Goal: Transaction & Acquisition: Book appointment/travel/reservation

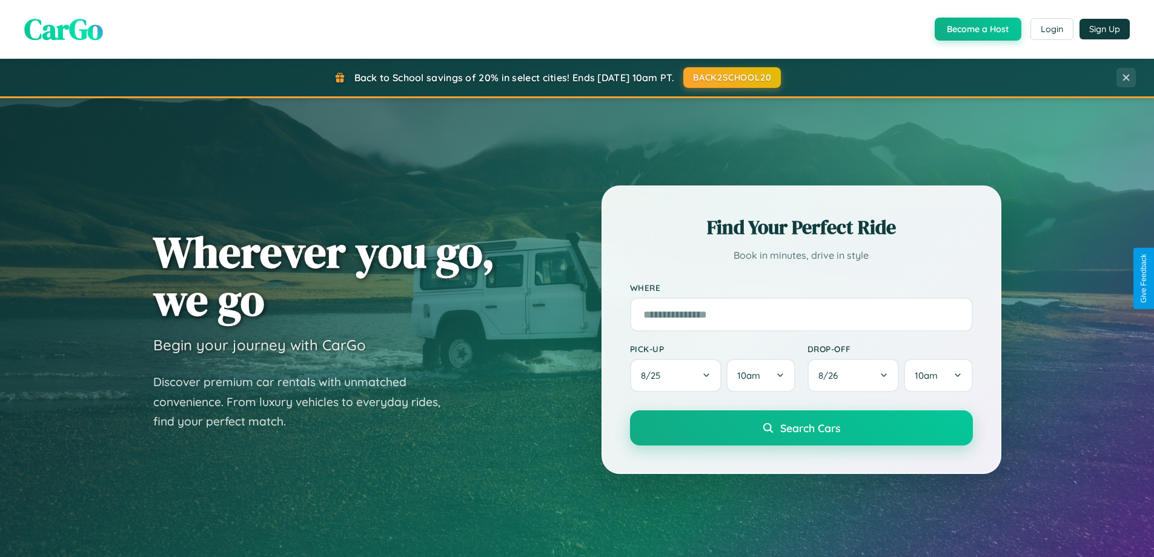
scroll to position [522, 0]
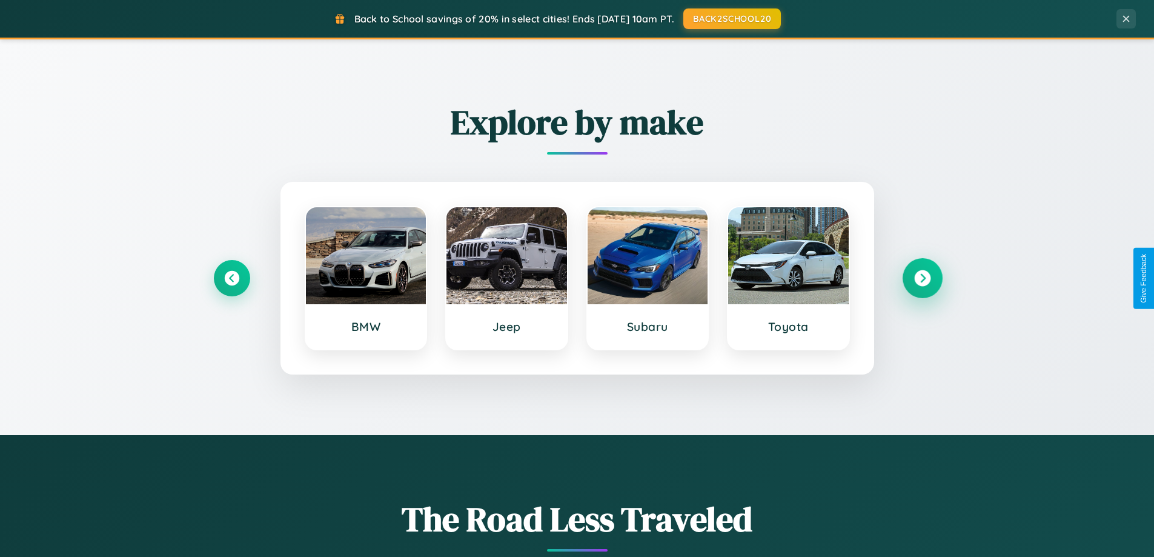
click at [922, 278] on icon at bounding box center [922, 278] width 16 height 16
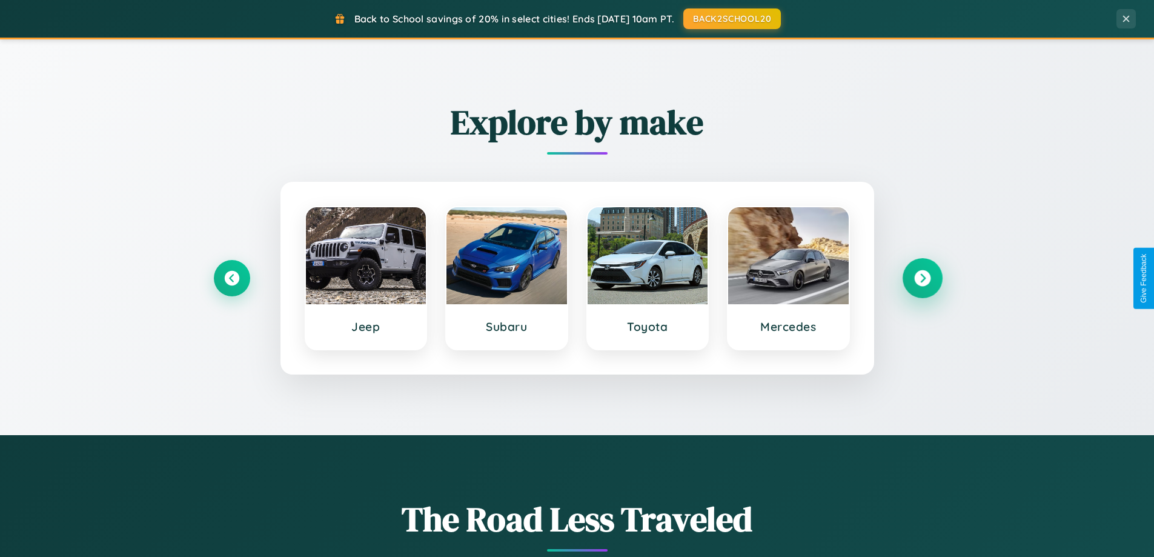
click at [922, 278] on icon at bounding box center [922, 278] width 16 height 16
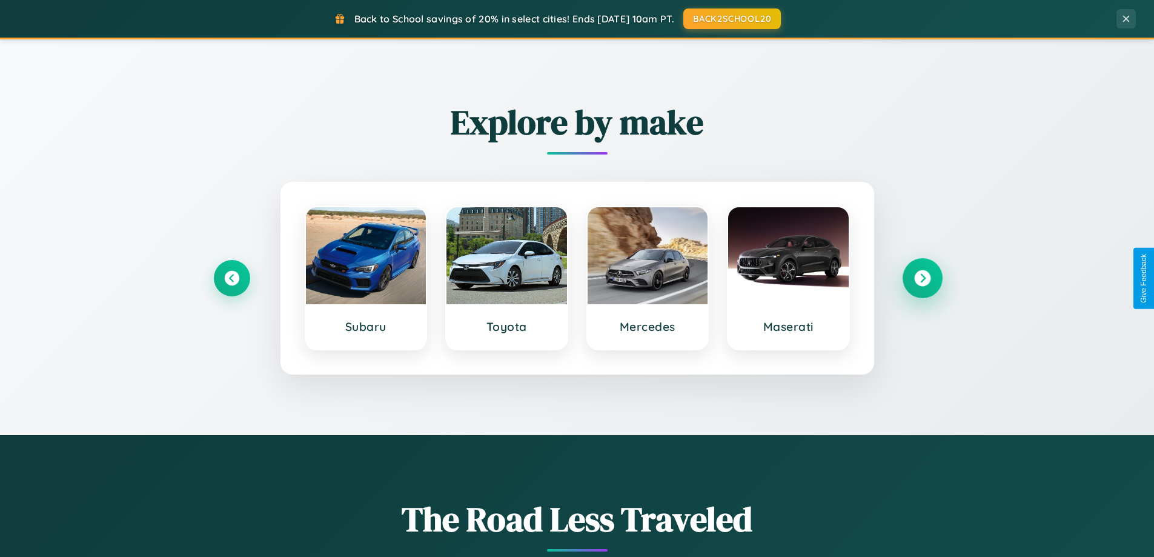
click at [922, 278] on icon at bounding box center [922, 278] width 16 height 16
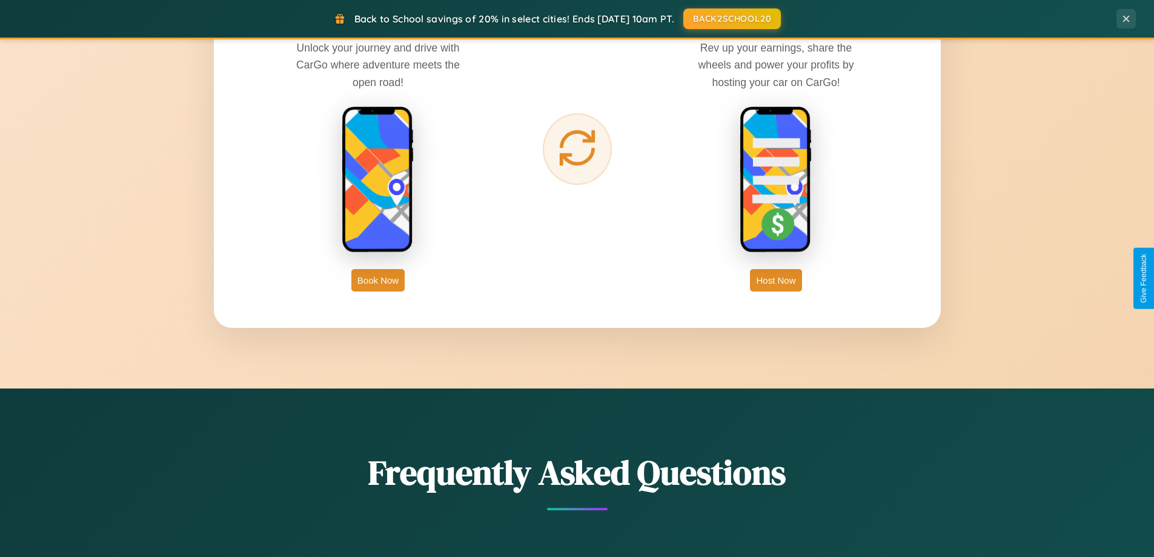
scroll to position [1947, 0]
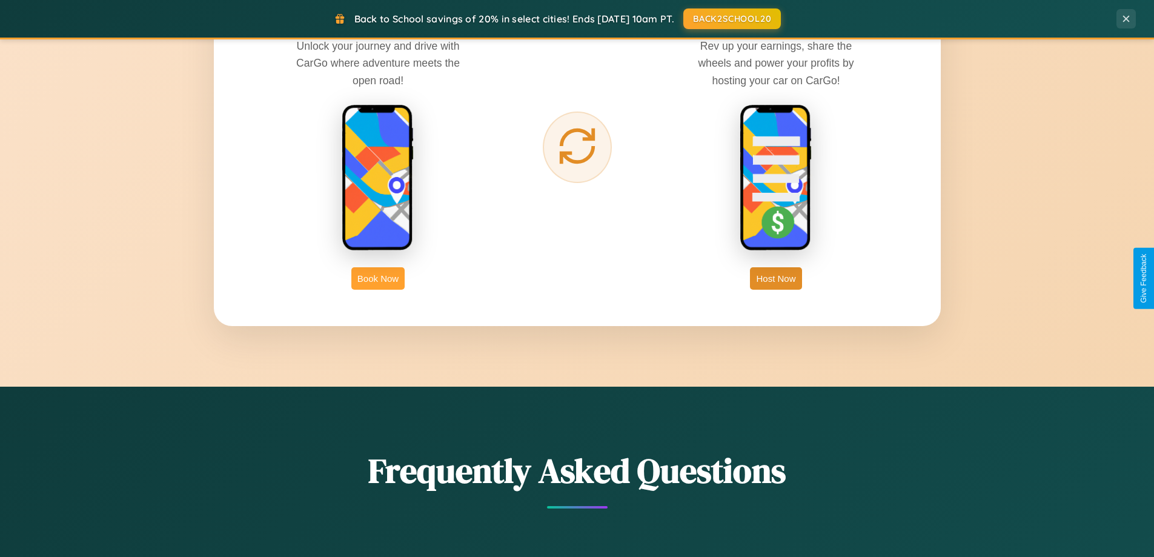
click at [378, 278] on button "Book Now" at bounding box center [377, 278] width 53 height 22
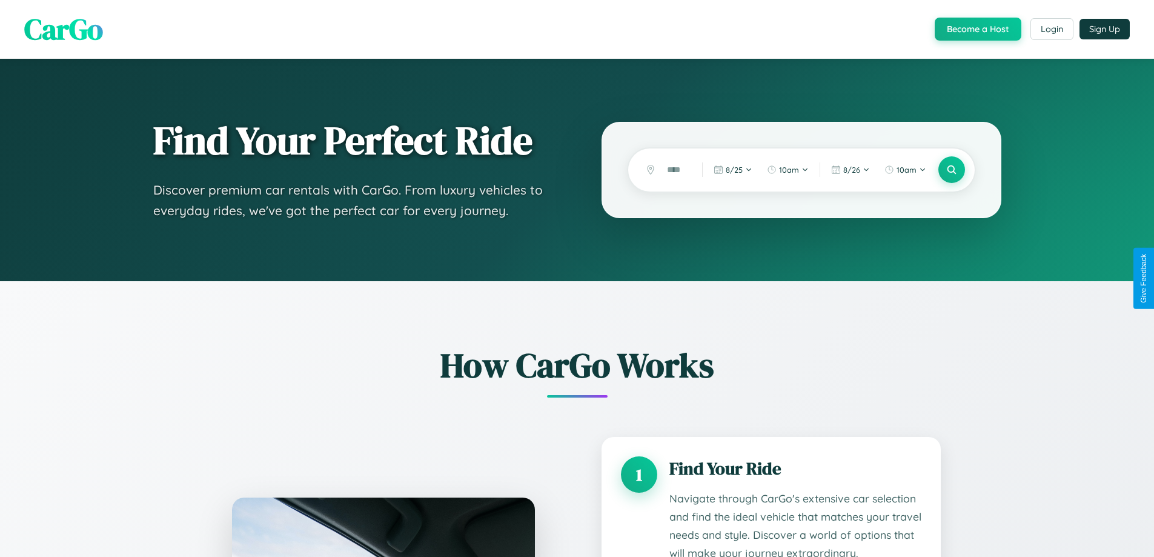
scroll to position [1767, 0]
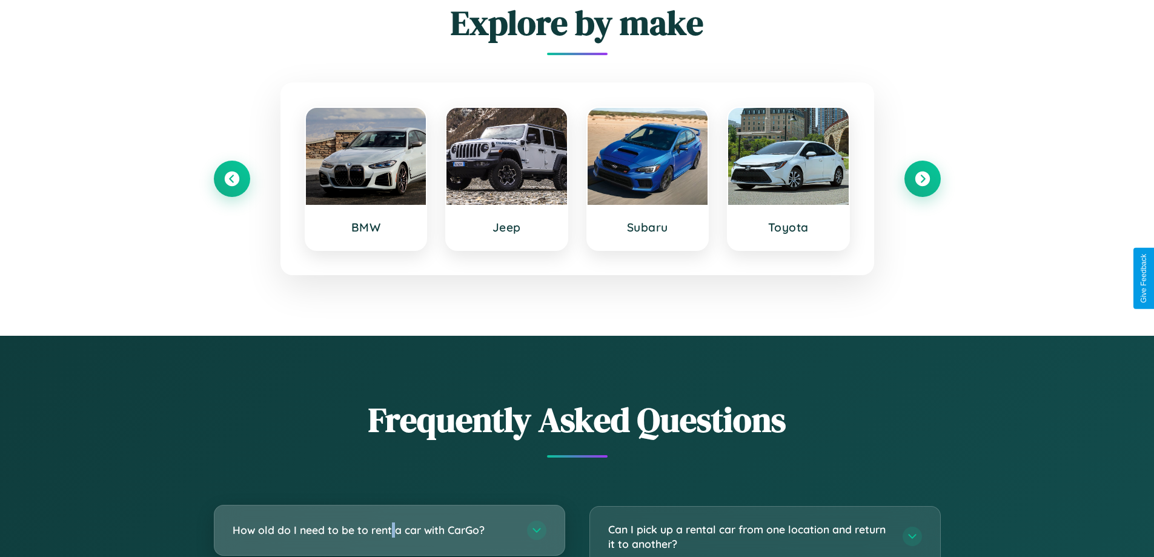
click at [389, 530] on h3 "How old do I need to be to rent a car with CarGo?" at bounding box center [374, 529] width 282 height 15
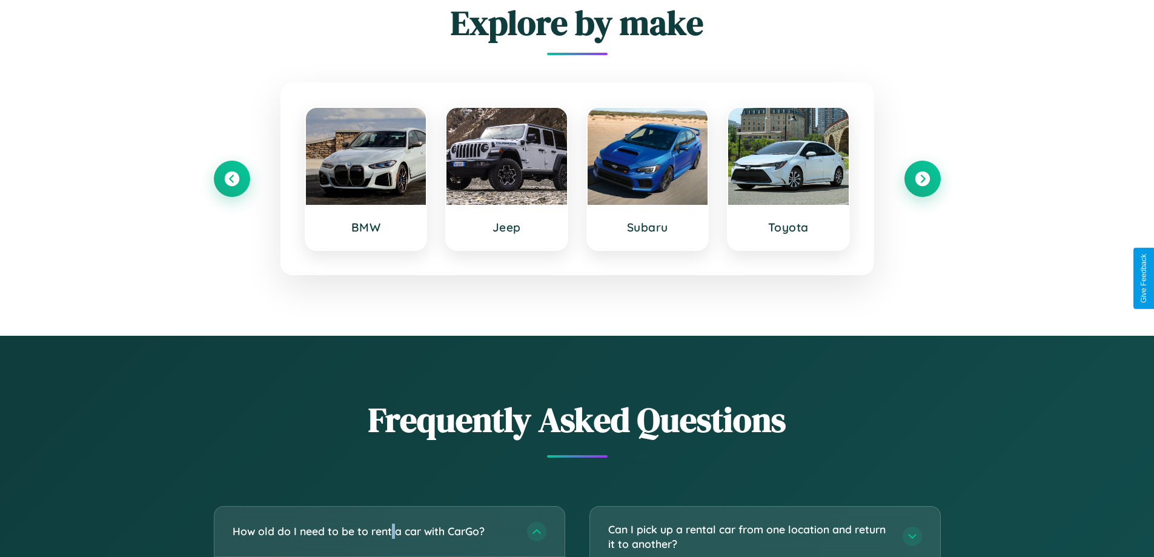
scroll to position [0, 0]
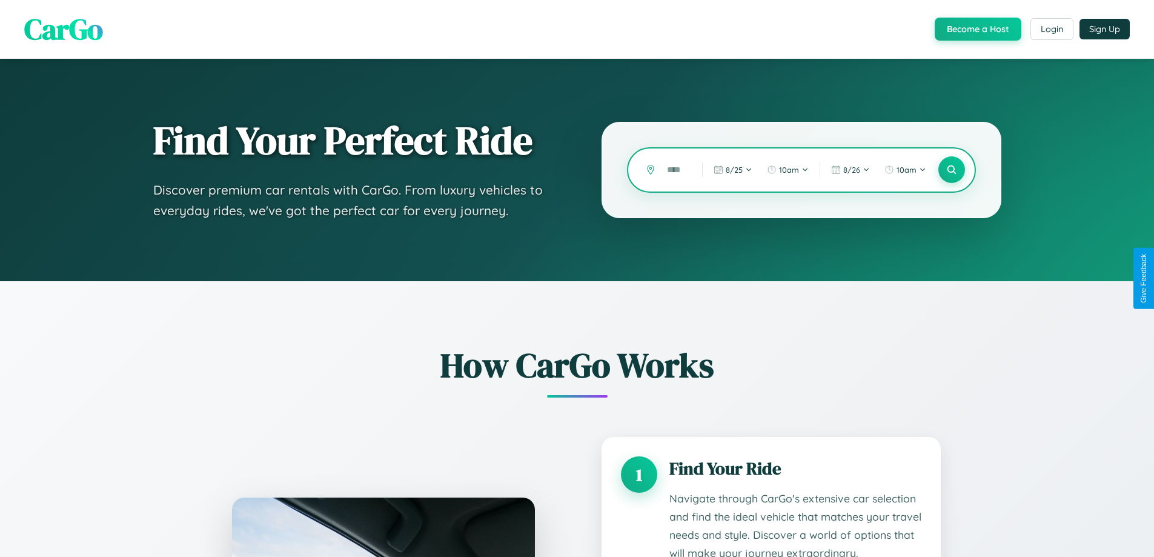
click at [675, 170] on input "text" at bounding box center [675, 169] width 29 height 21
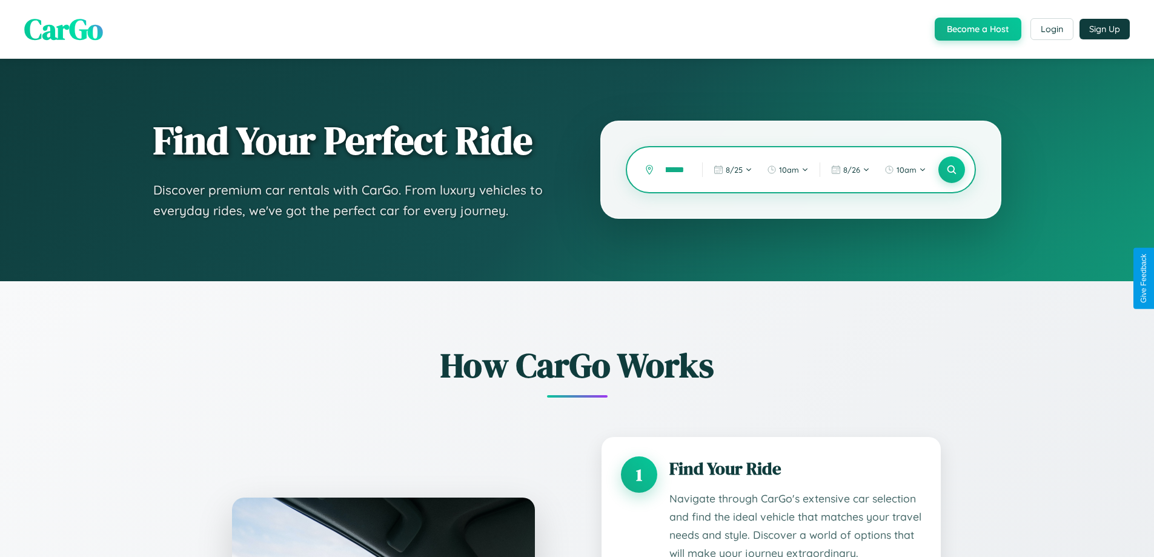
scroll to position [0, 39]
type input "**********"
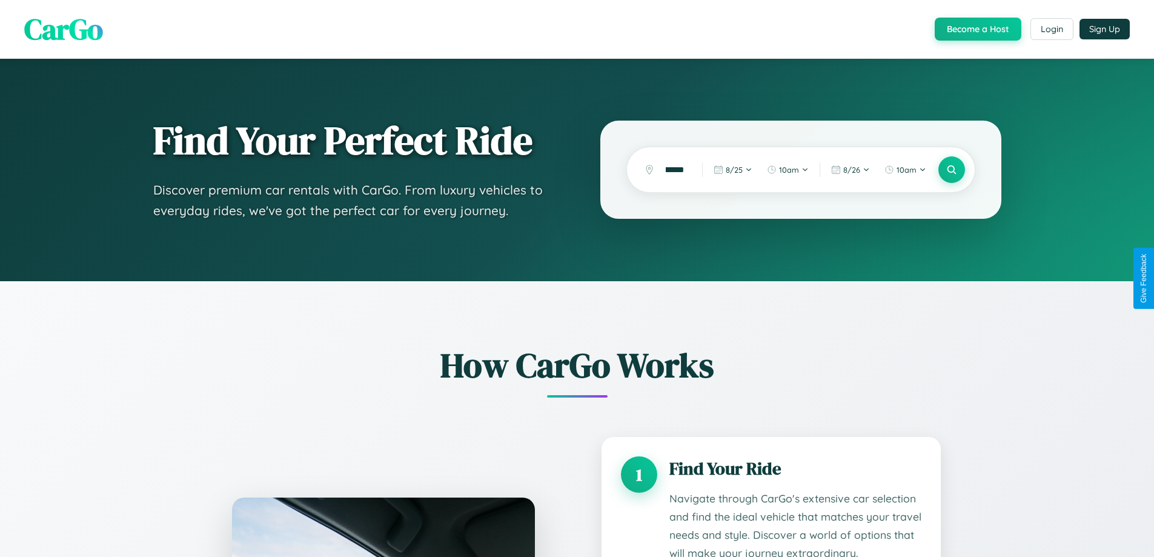
scroll to position [0, 0]
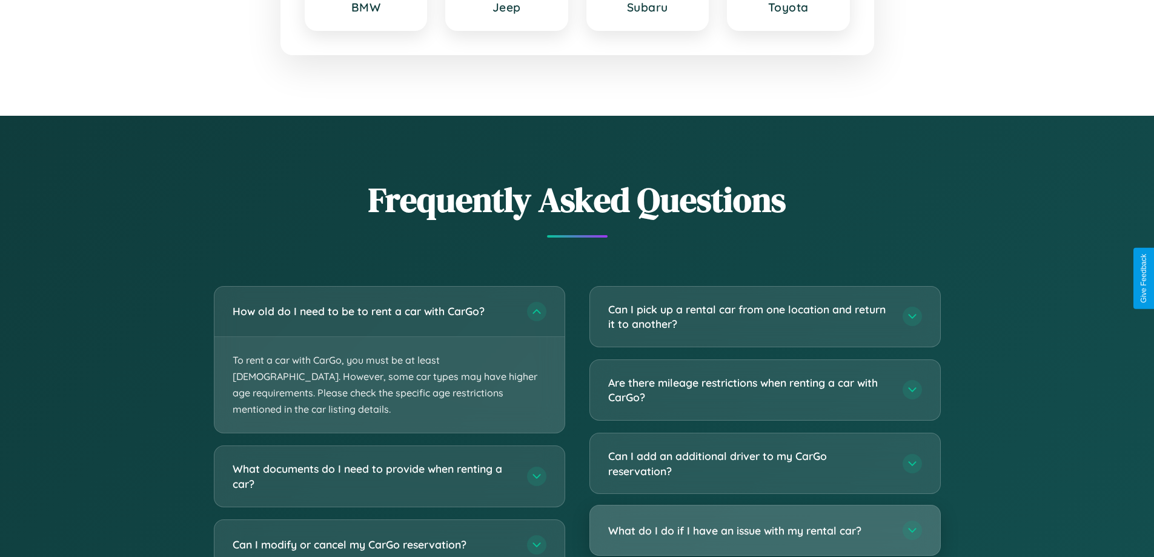
click at [765, 531] on h3 "What do I do if I have an issue with my rental car?" at bounding box center [749, 530] width 282 height 15
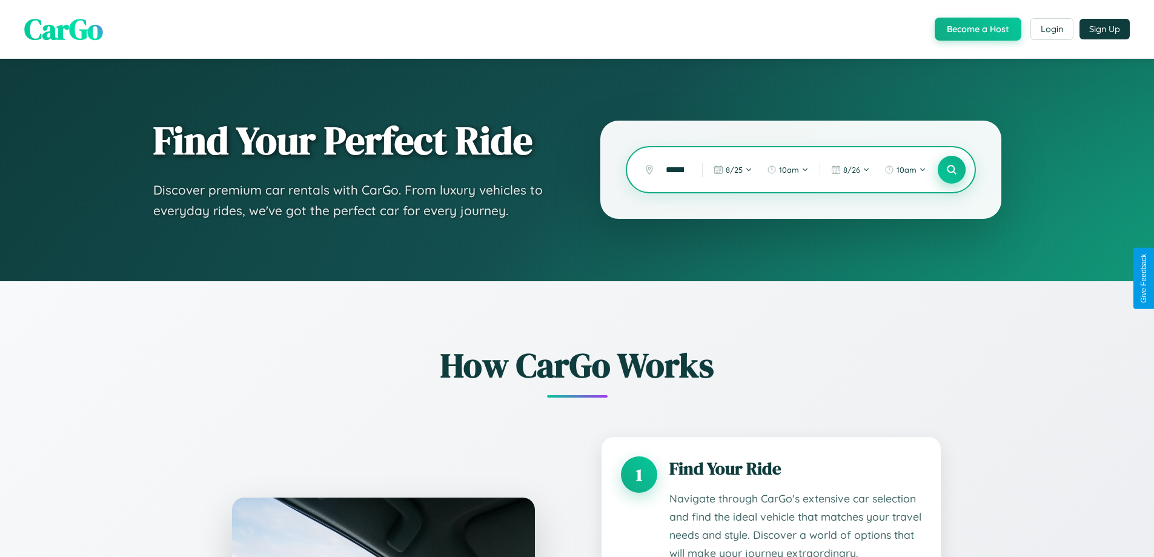
click at [951, 170] on icon at bounding box center [952, 170] width 12 height 12
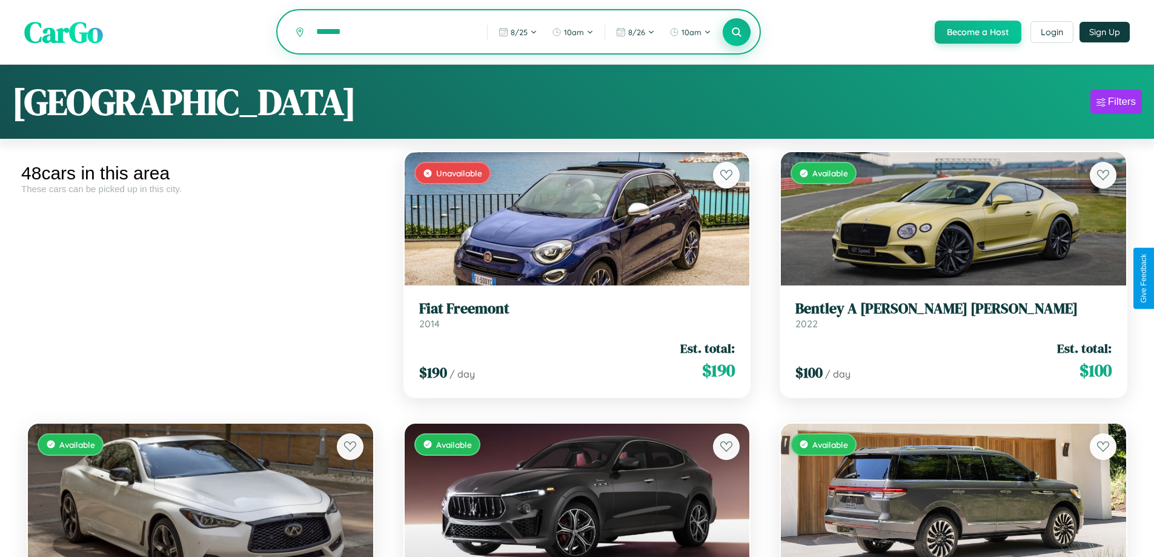
type input "*******"
click at [736, 33] on icon at bounding box center [737, 32] width 12 height 12
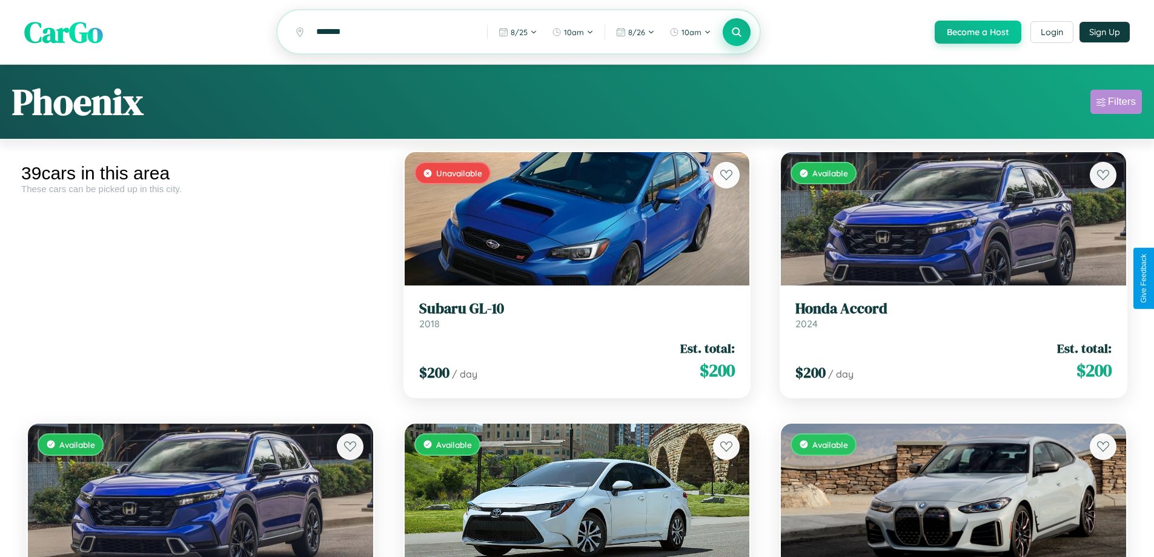
click at [1116, 104] on div "Filters" at bounding box center [1122, 102] width 28 height 12
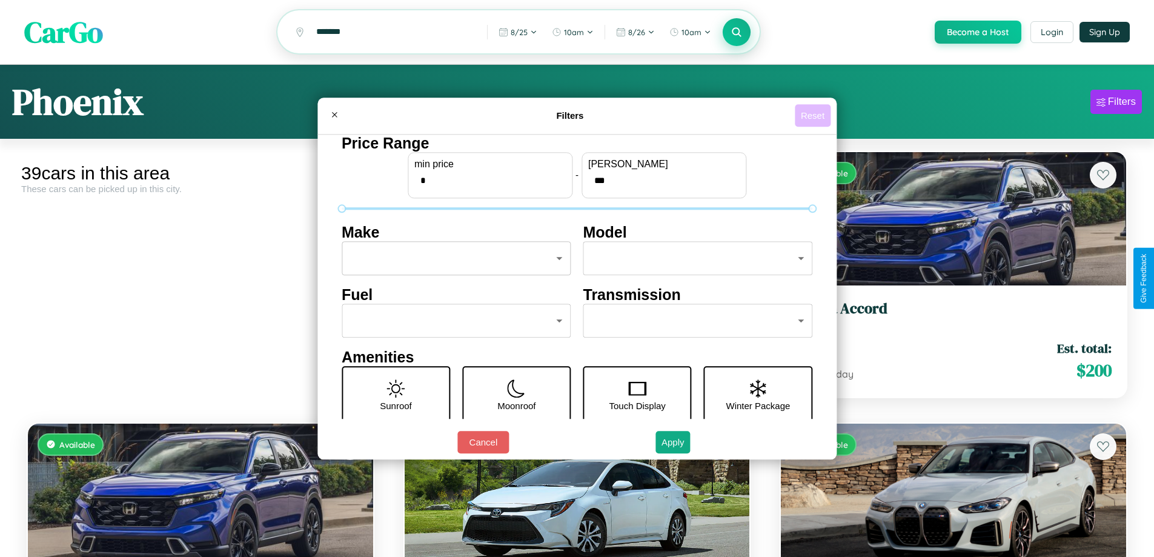
click at [814, 115] on button "Reset" at bounding box center [813, 115] width 36 height 22
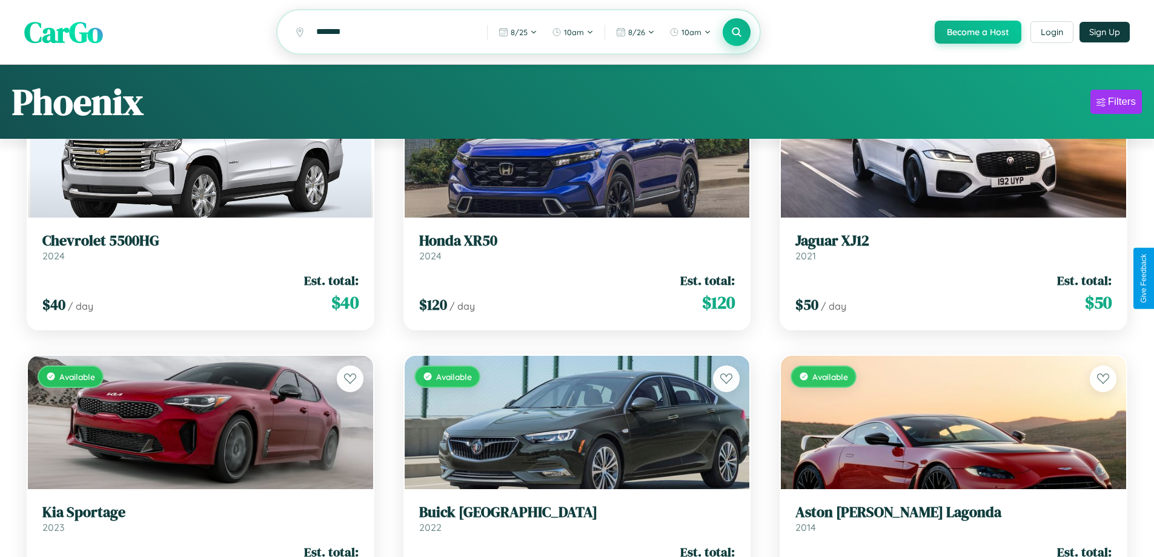
scroll to position [4, 0]
